Goal: Task Accomplishment & Management: Manage account settings

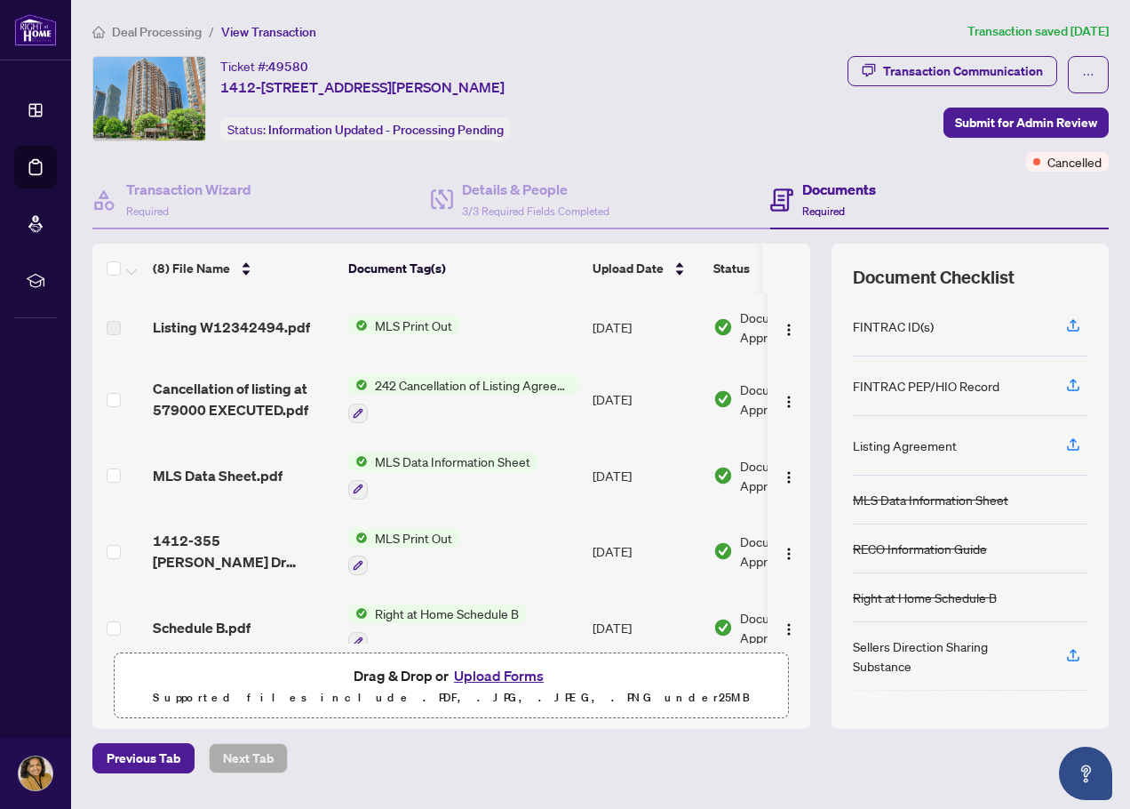
click at [167, 27] on span "Deal Processing" at bounding box center [157, 32] width 90 height 16
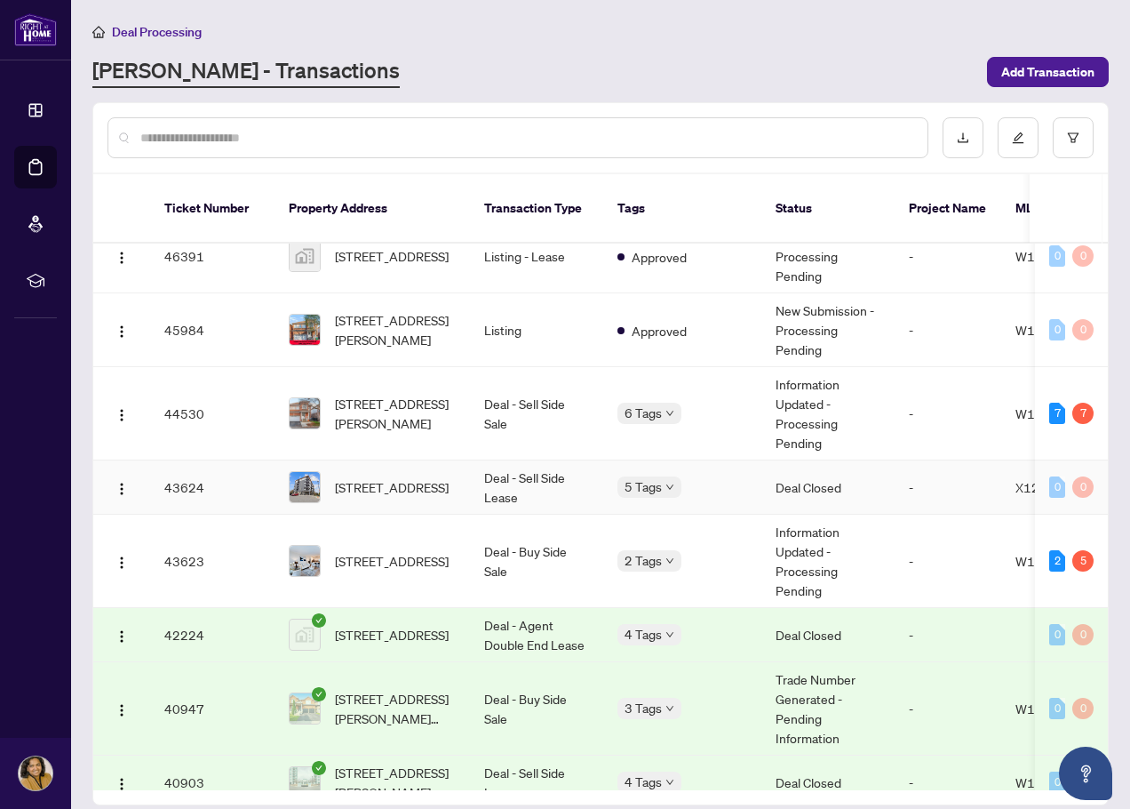
scroll to position [711, 0]
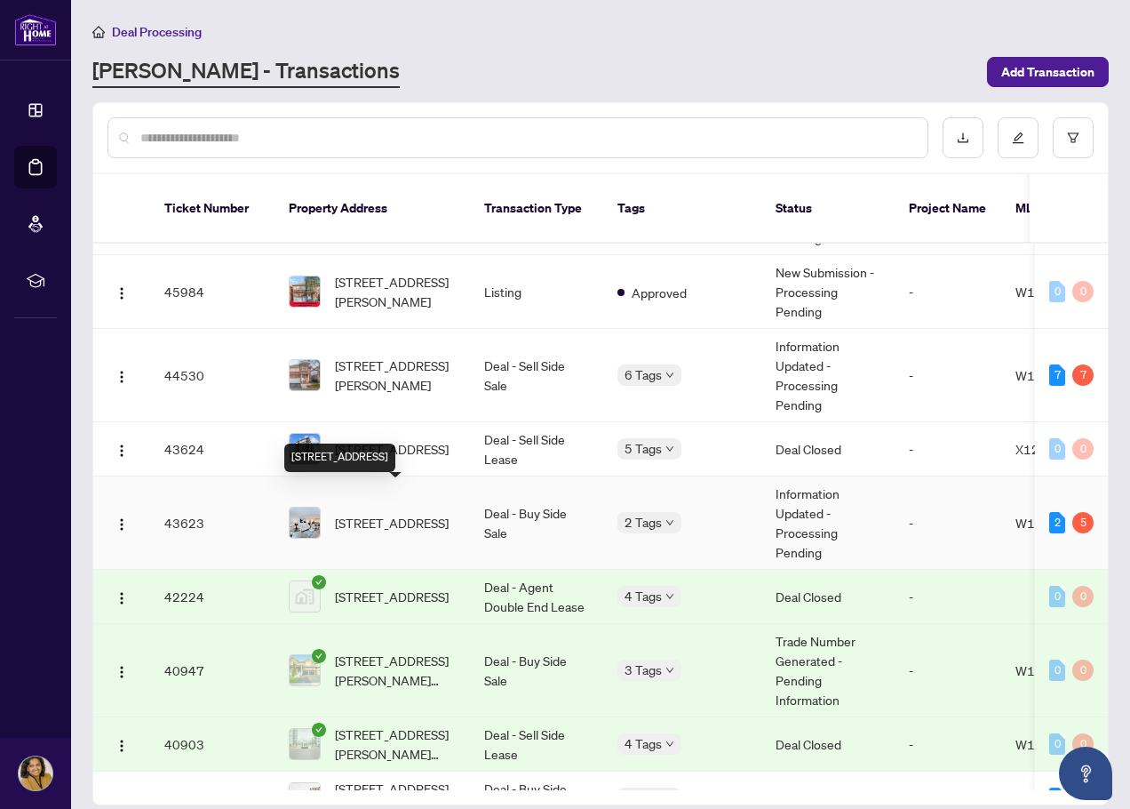
click at [380, 513] on span "[STREET_ADDRESS]" at bounding box center [392, 523] width 114 height 20
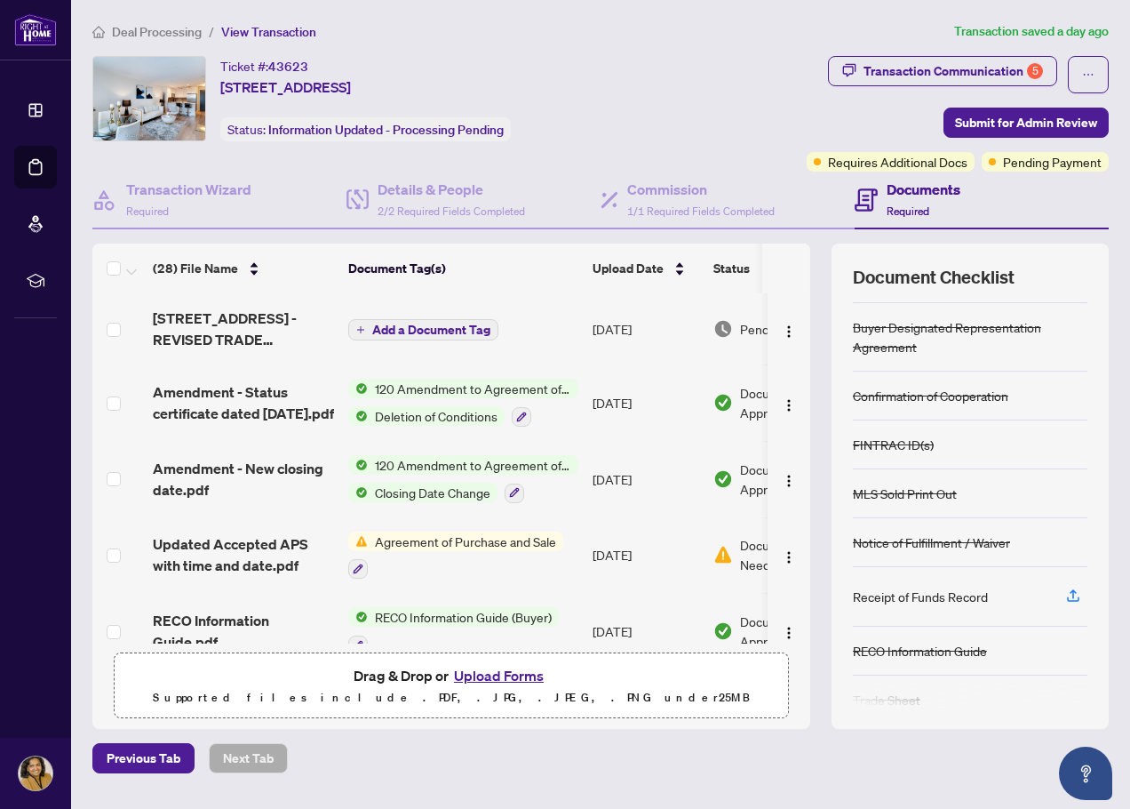
scroll to position [66, 0]
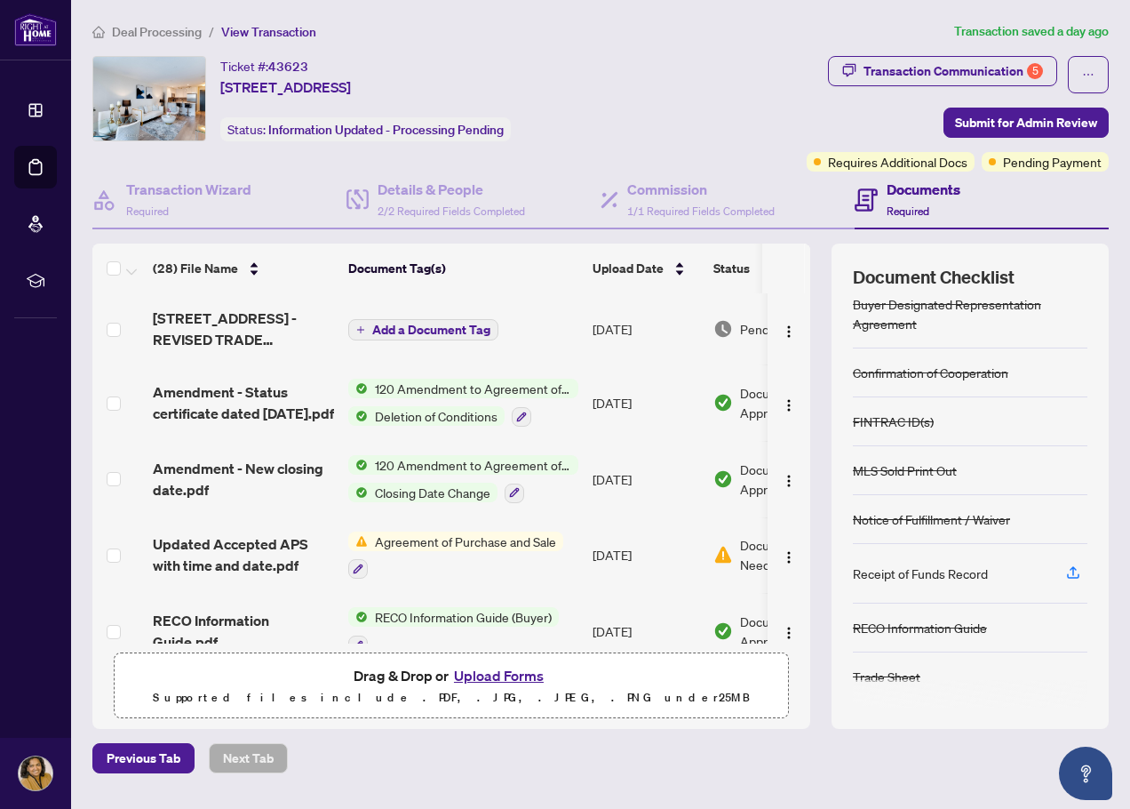
click at [486, 674] on button "Upload Forms" at bounding box center [499, 675] width 100 height 23
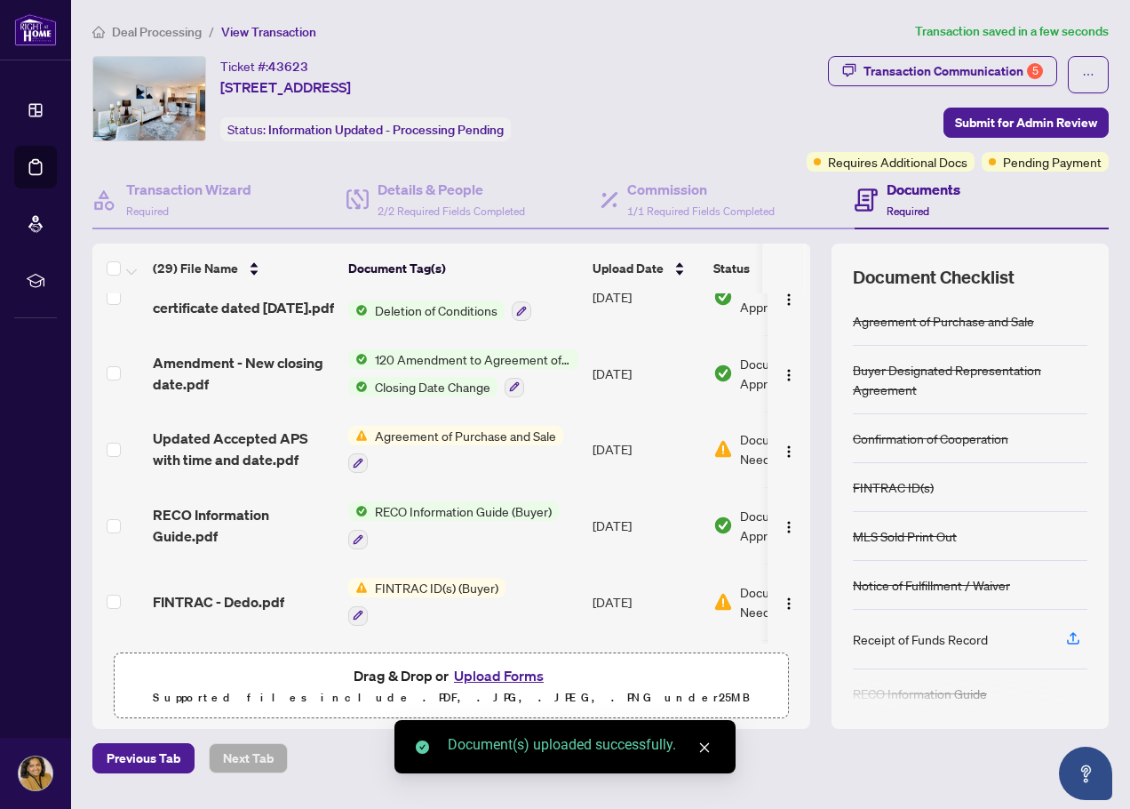
scroll to position [178, 0]
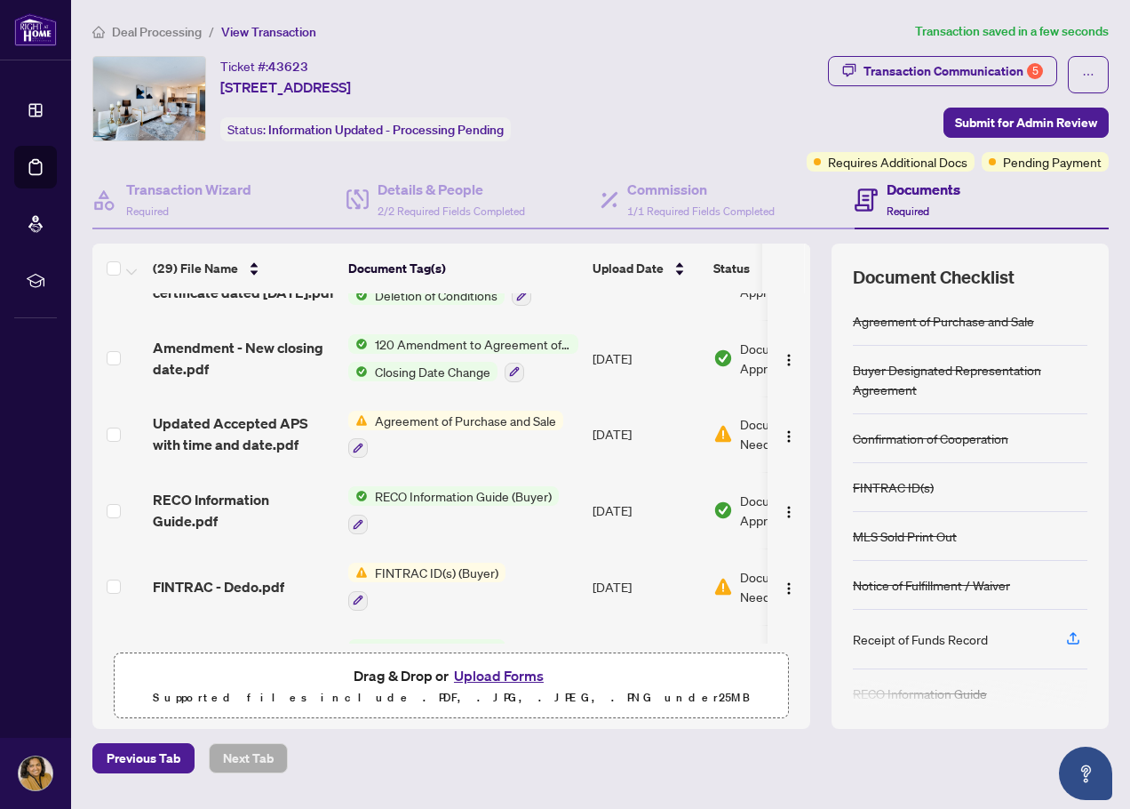
click at [427, 430] on span "Agreement of Purchase and Sale" at bounding box center [465, 421] width 195 height 20
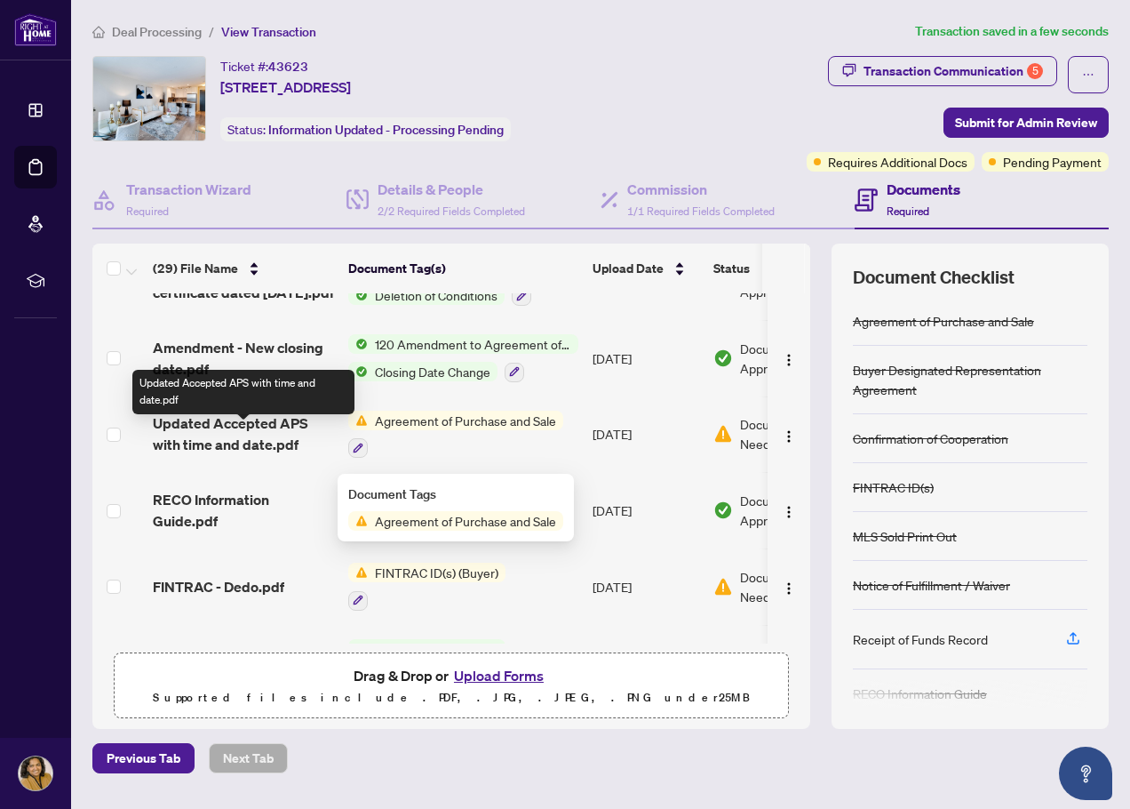
click at [247, 449] on span "Updated Accepted APS with time and date.pdf" at bounding box center [243, 433] width 181 height 43
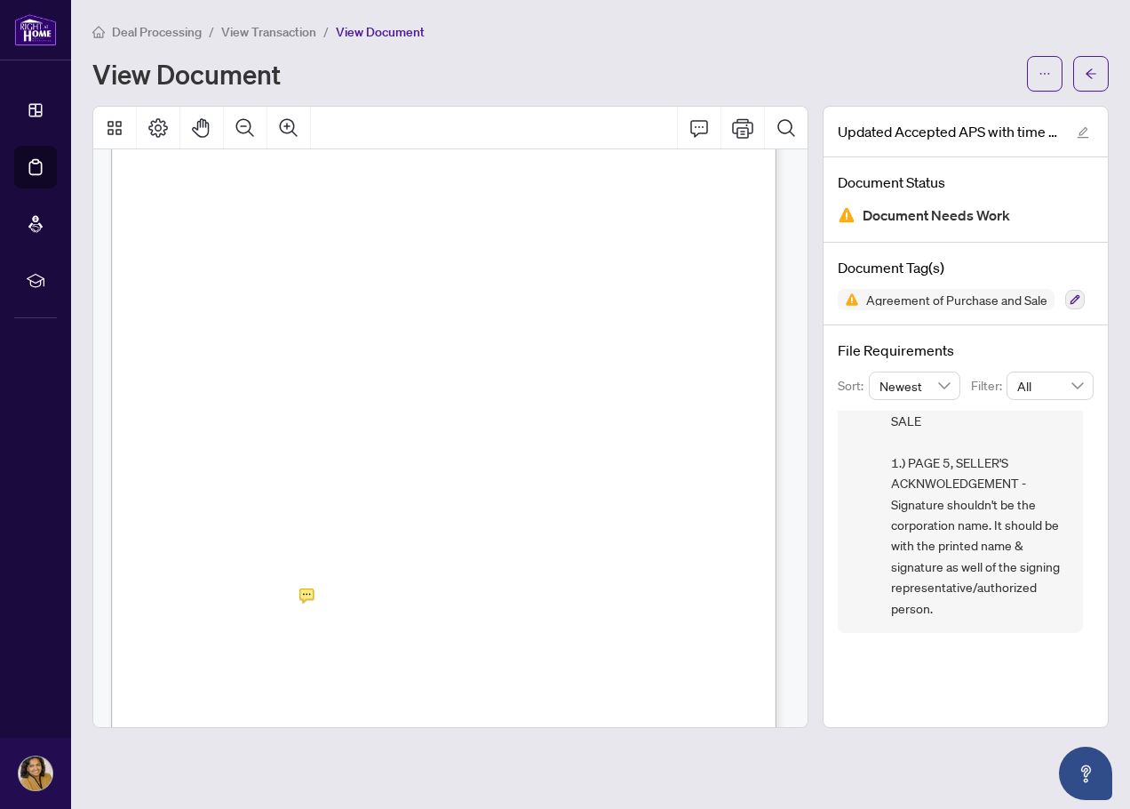
scroll to position [3643, 0]
click at [1093, 76] on icon "arrow-left" at bounding box center [1091, 74] width 12 height 12
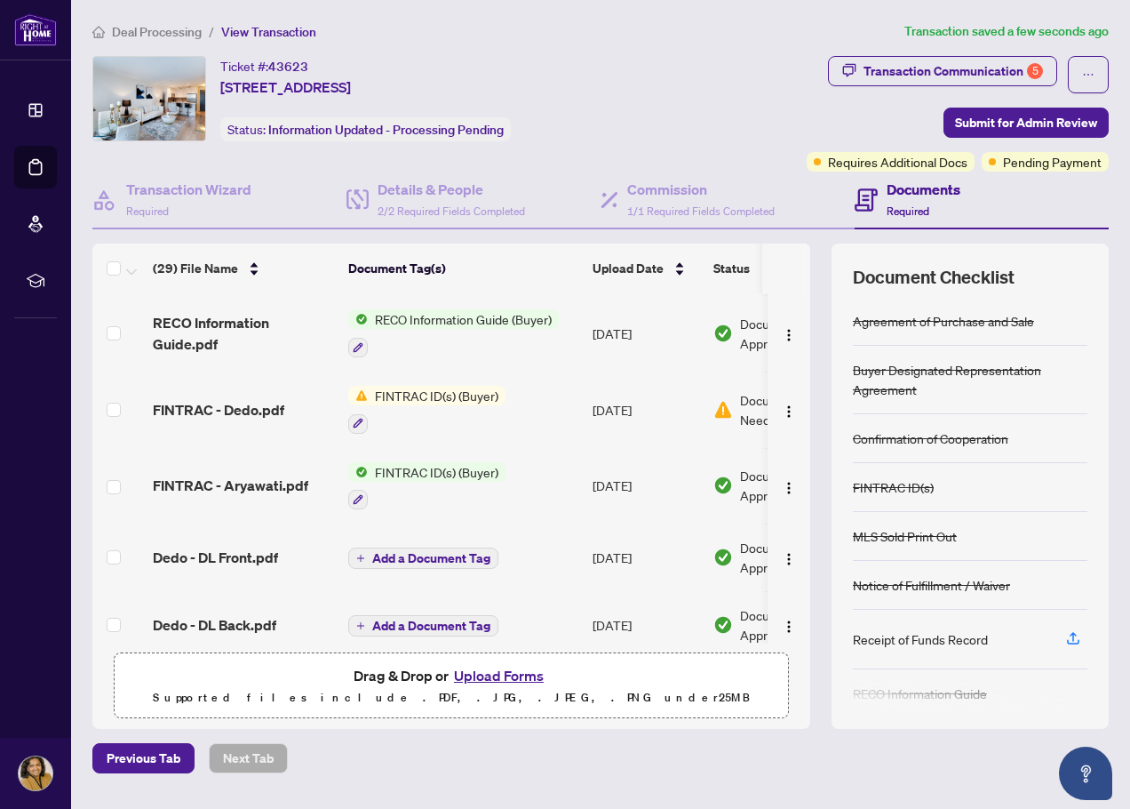
scroll to position [355, 0]
click at [256, 418] on span "FINTRAC - Dedo.pdf" at bounding box center [219, 408] width 132 height 21
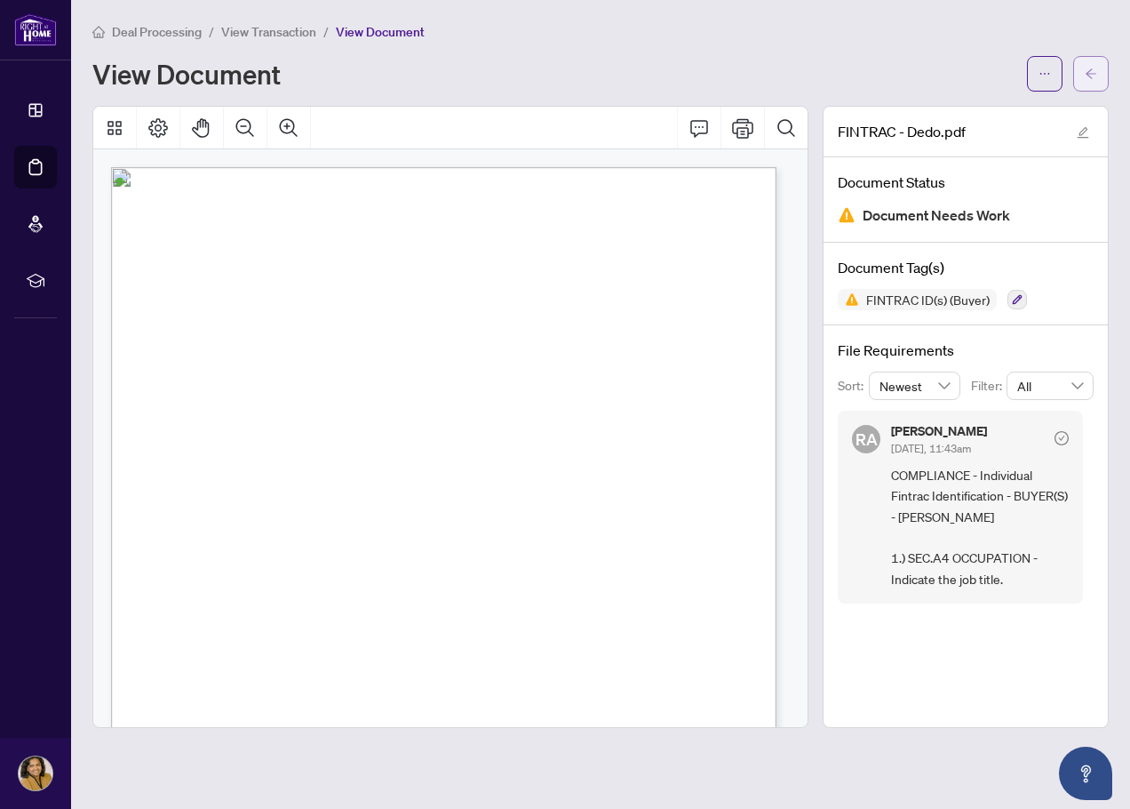
click at [1091, 68] on icon "arrow-left" at bounding box center [1091, 74] width 12 height 12
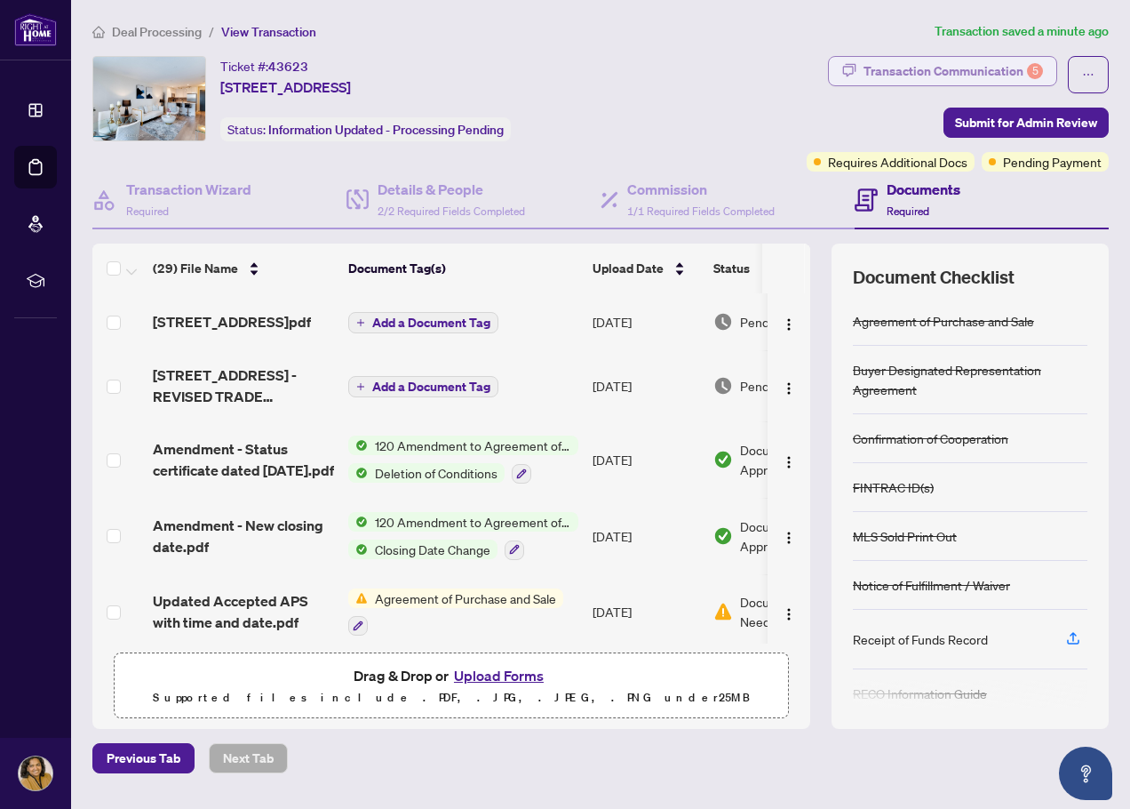
click at [944, 68] on div "Transaction Communication 5" at bounding box center [953, 71] width 179 height 28
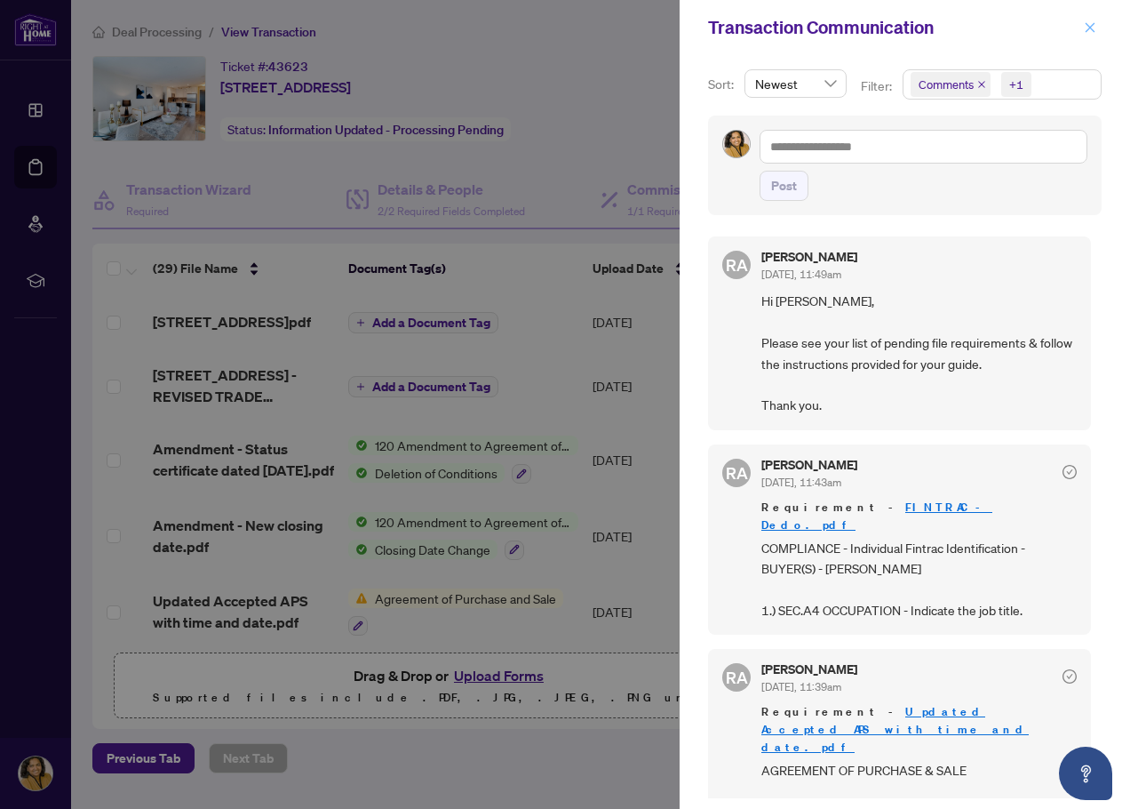
click at [1090, 26] on icon "close" at bounding box center [1090, 27] width 12 height 12
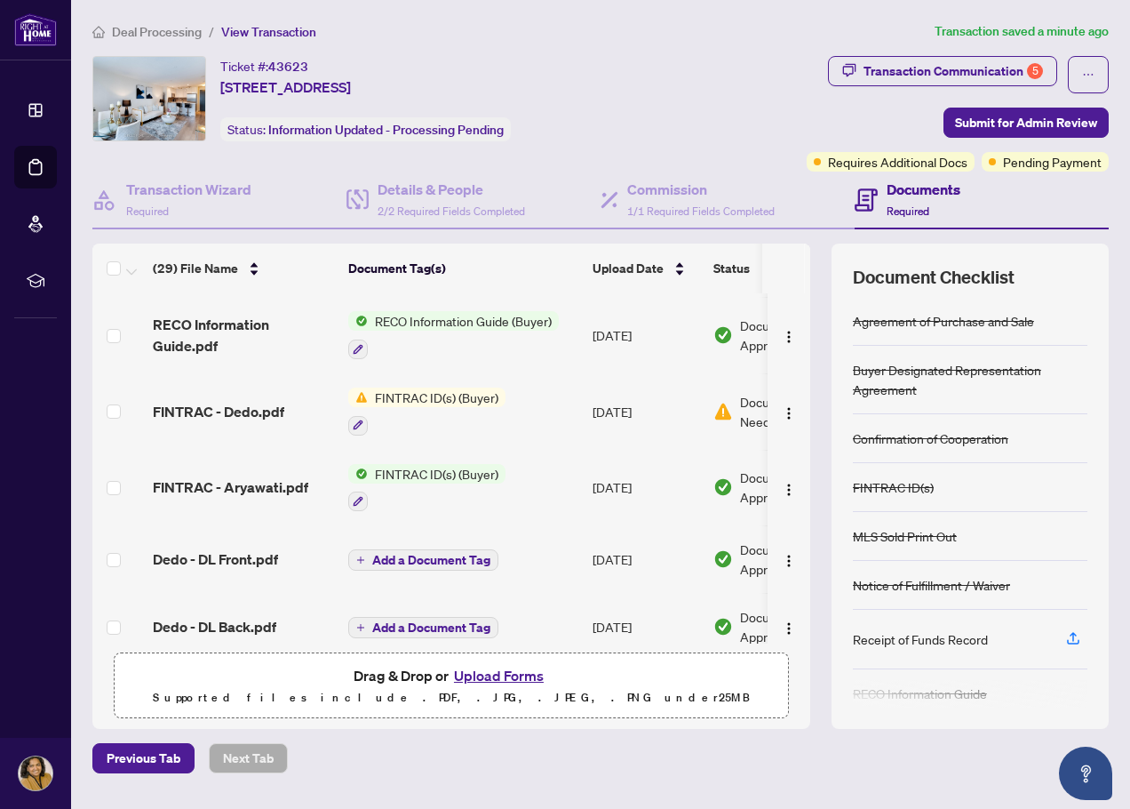
scroll to position [219, 0]
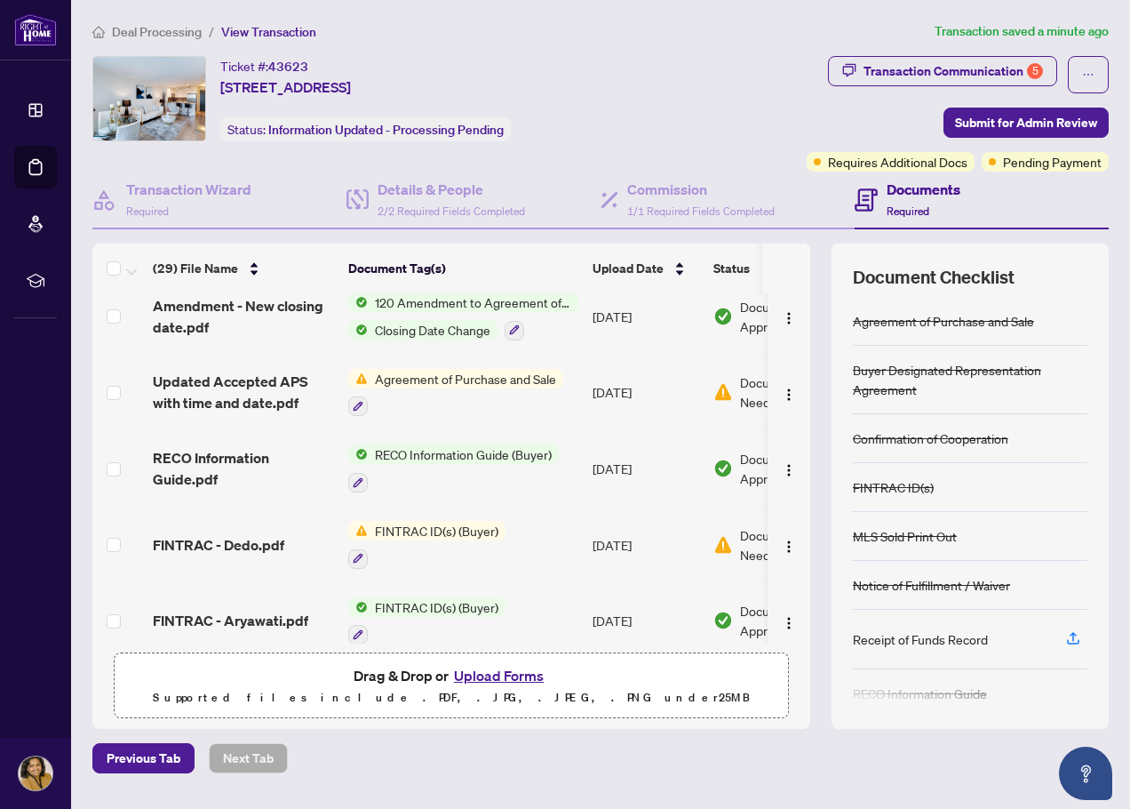
click at [163, 35] on span "Deal Processing" at bounding box center [157, 32] width 90 height 16
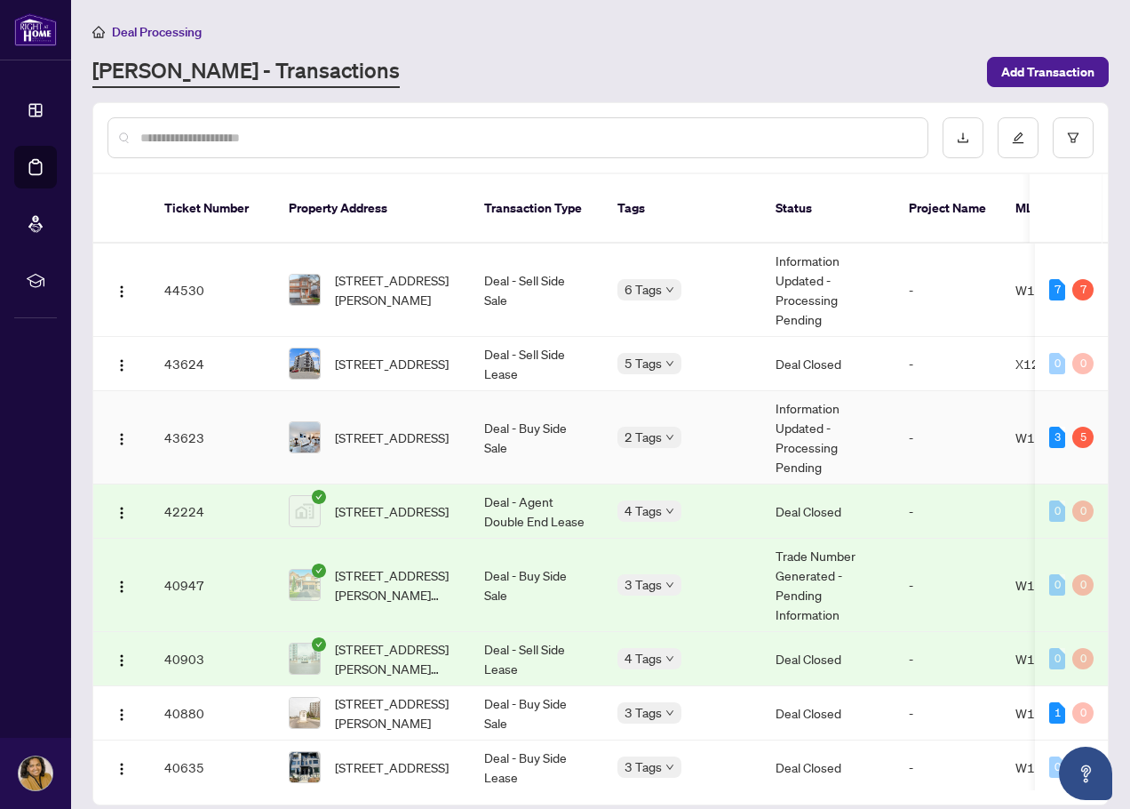
scroll to position [800, 0]
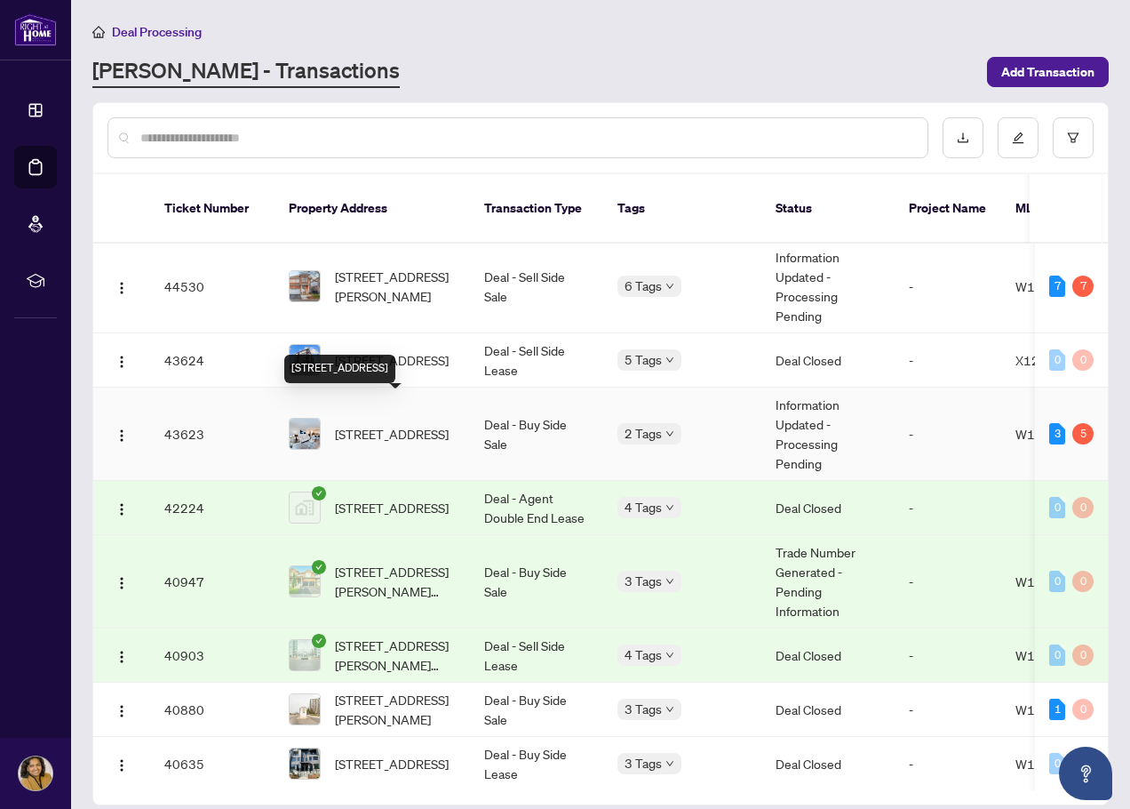
click at [379, 424] on span "[STREET_ADDRESS]" at bounding box center [392, 434] width 114 height 20
